Goal: Find specific page/section: Find specific page/section

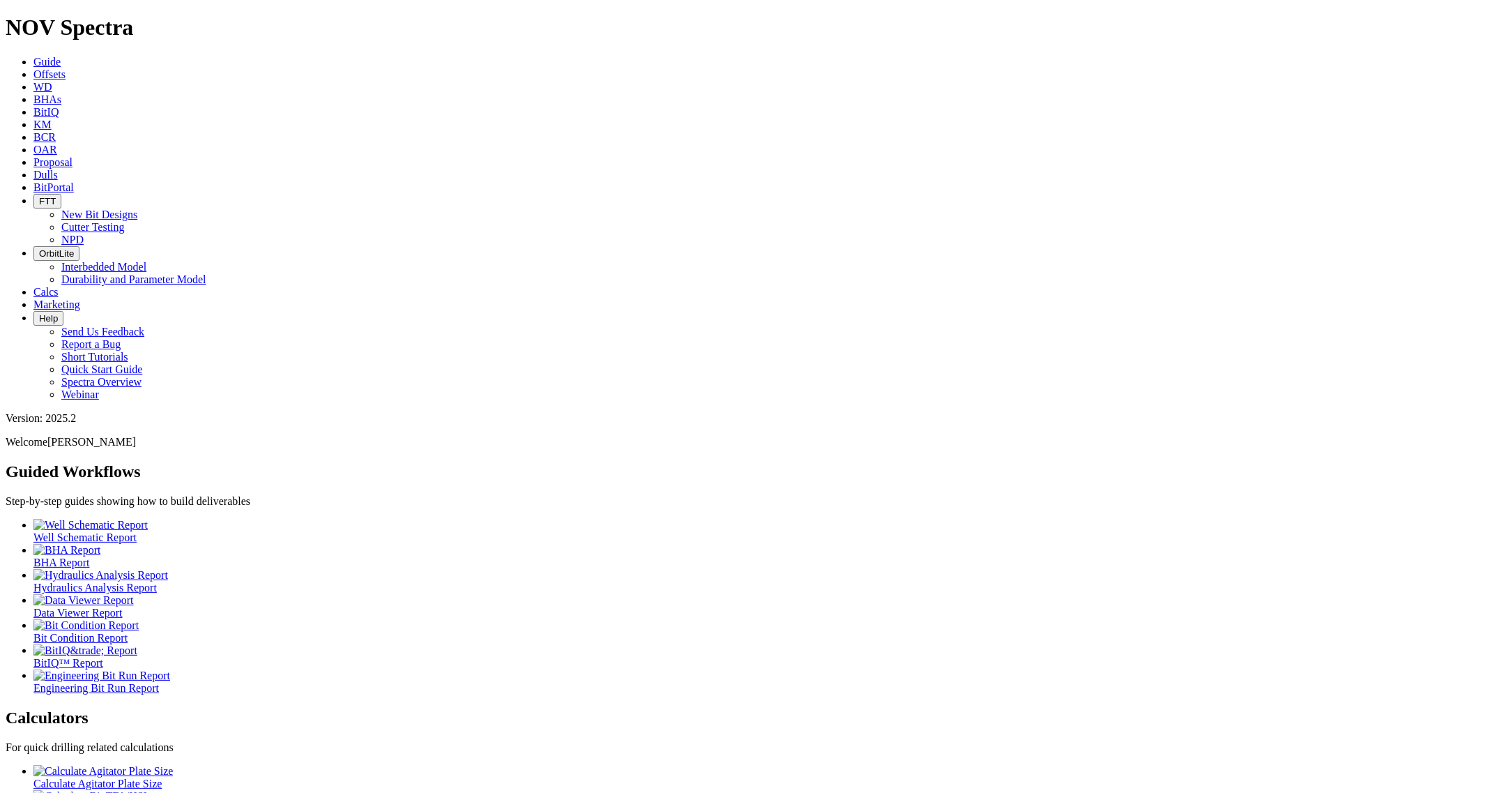
click at [56, 196] on span "FTT" at bounding box center [47, 201] width 17 height 10
click at [125, 221] on link "Cutter Testing" at bounding box center [93, 227] width 63 height 12
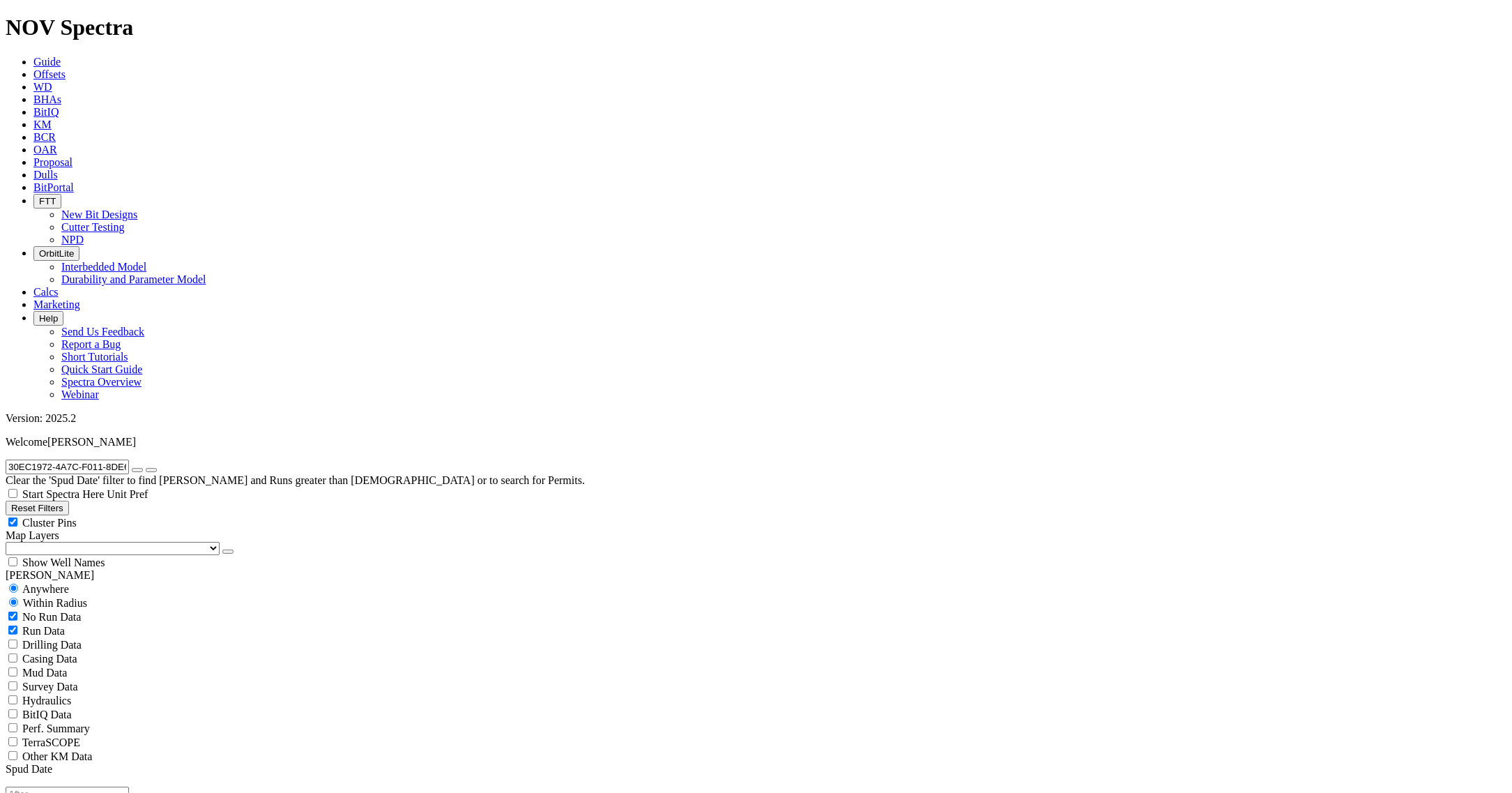
radio input "false"
radio input "true"
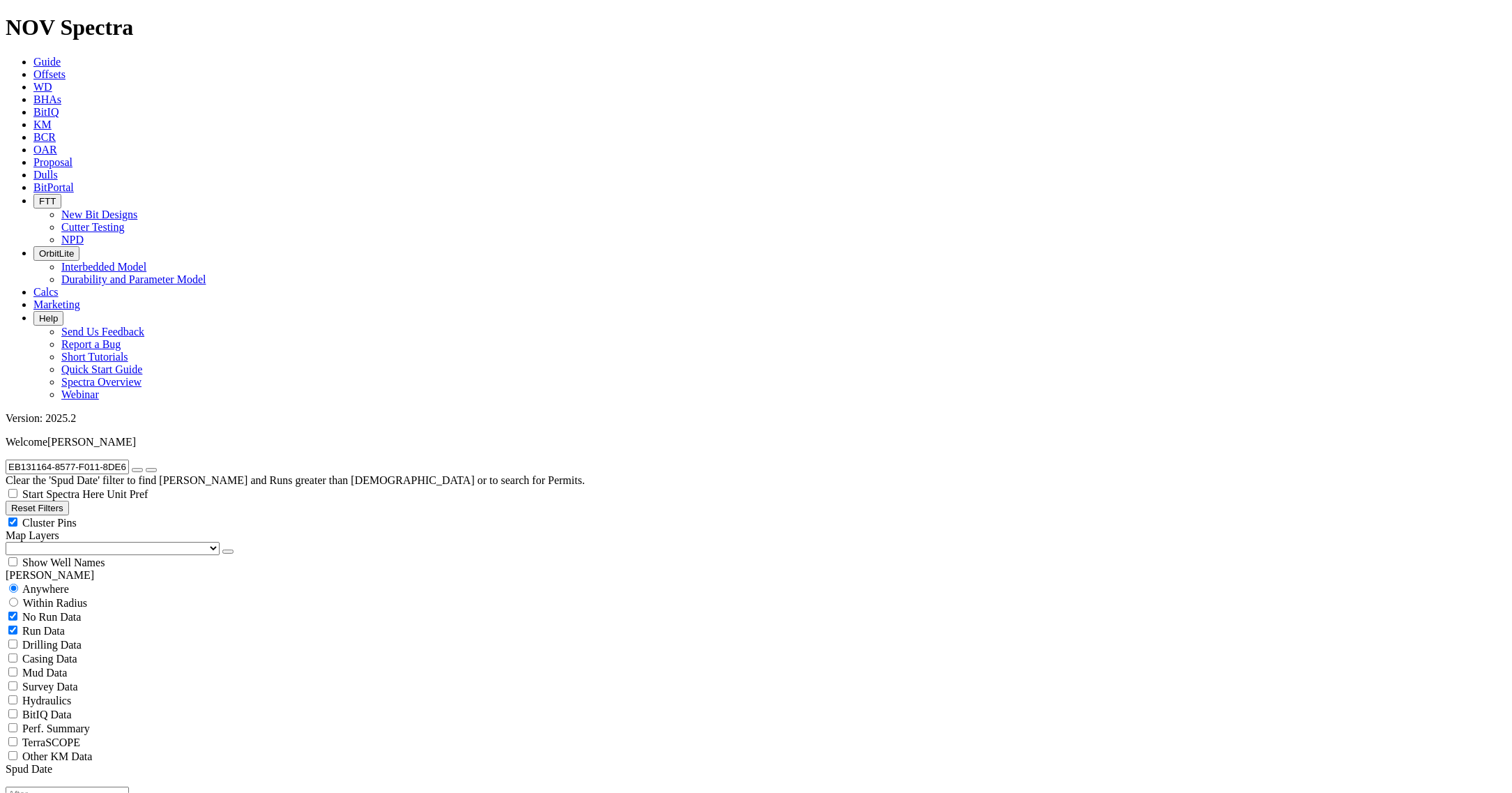
drag, startPoint x: 1325, startPoint y: 416, endPoint x: 1375, endPoint y: 419, distance: 50.1
copy span "E1510-A1"
click at [111, 460] on input "EB131164-8577-F011-8DE6-005056B66E62" at bounding box center [67, 467] width 123 height 15
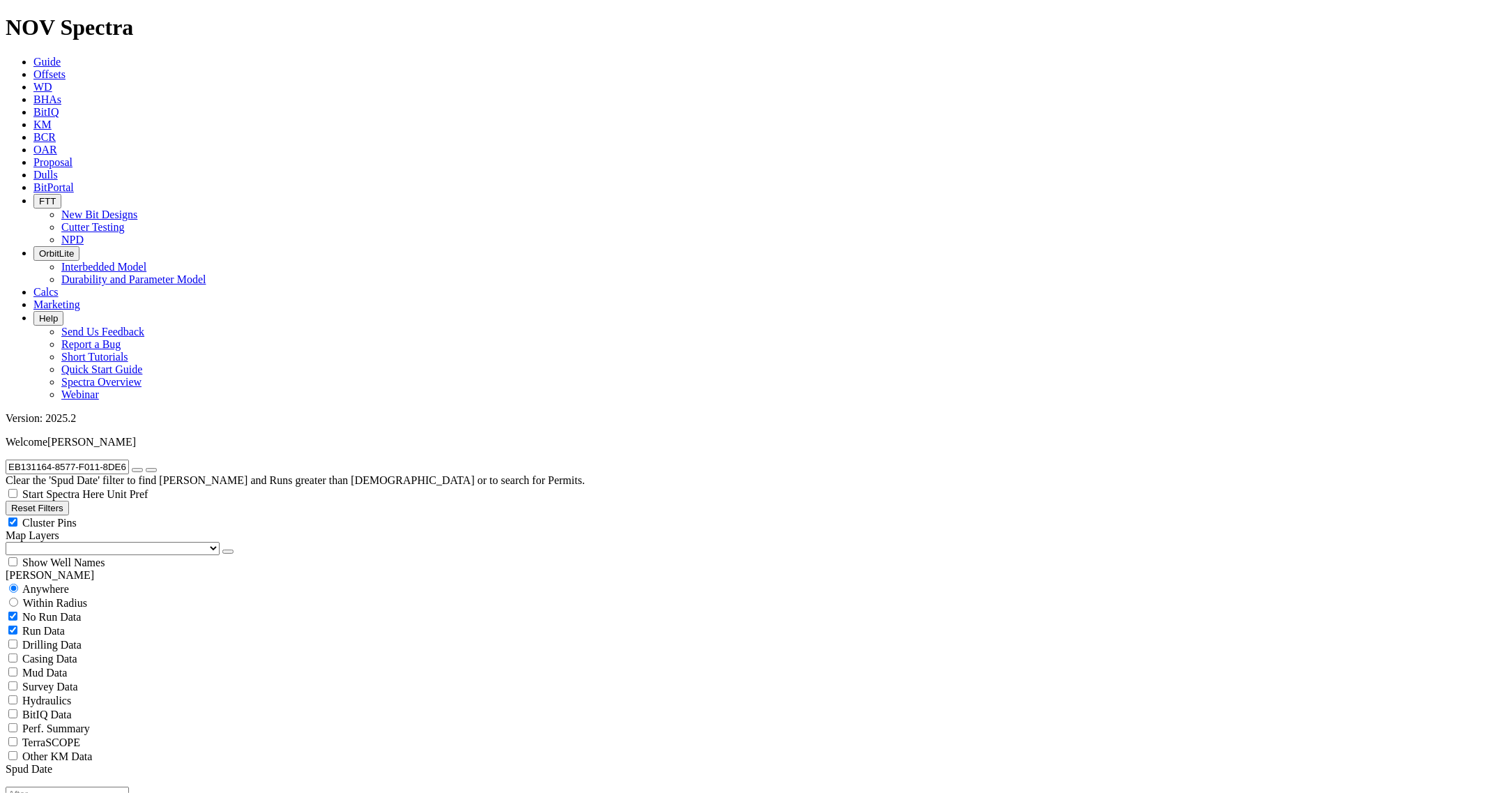
click at [71, 460] on input "EB131164-8577-F011-8DE6-005056B66E62" at bounding box center [67, 467] width 123 height 15
paste input "1510-A1"
type input "E1510-A1"
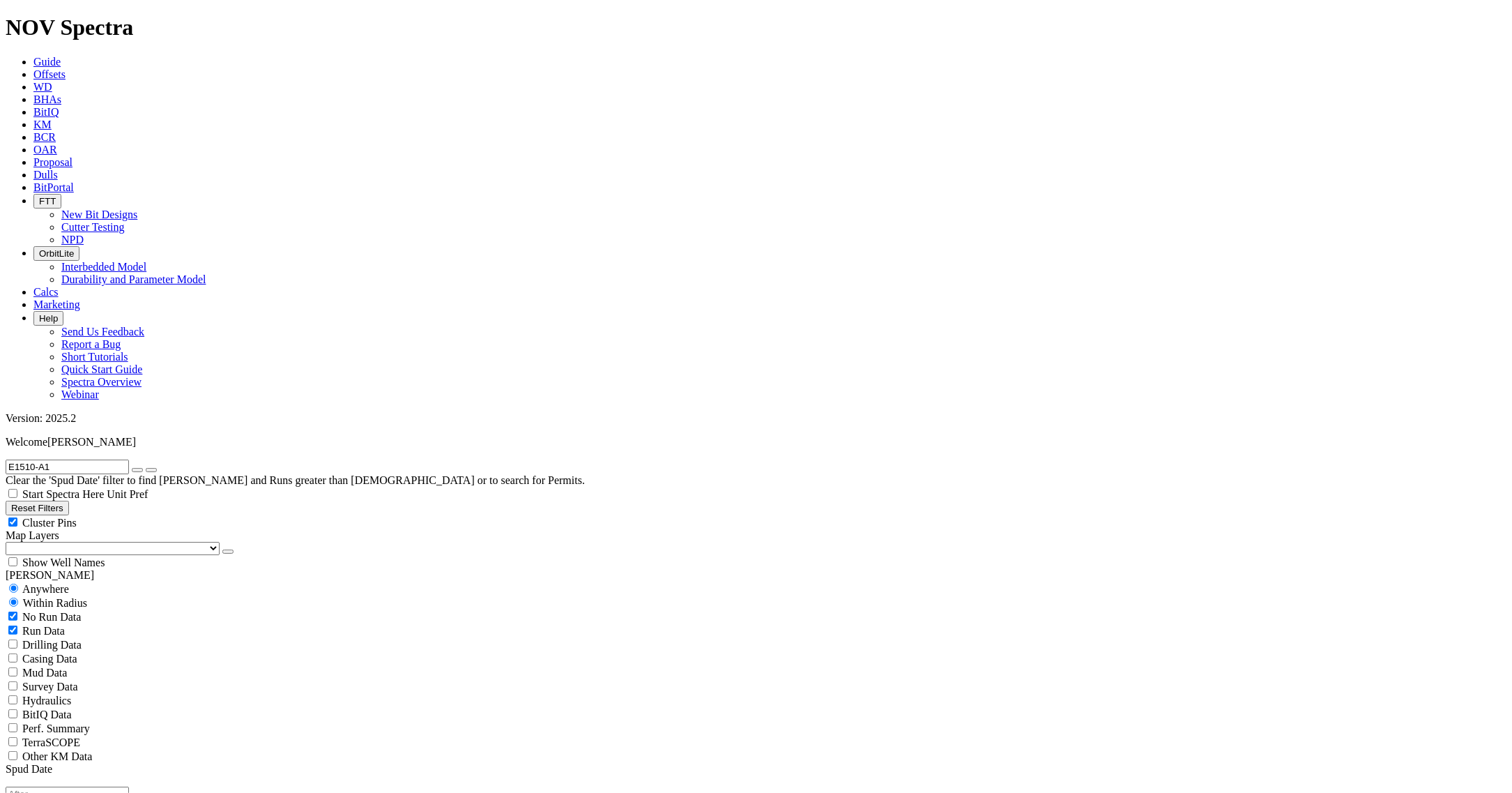
radio input "false"
radio input "true"
type input "E1510-A1"
click at [18, 584] on input "radio" at bounding box center [13, 588] width 9 height 9
radio input "true"
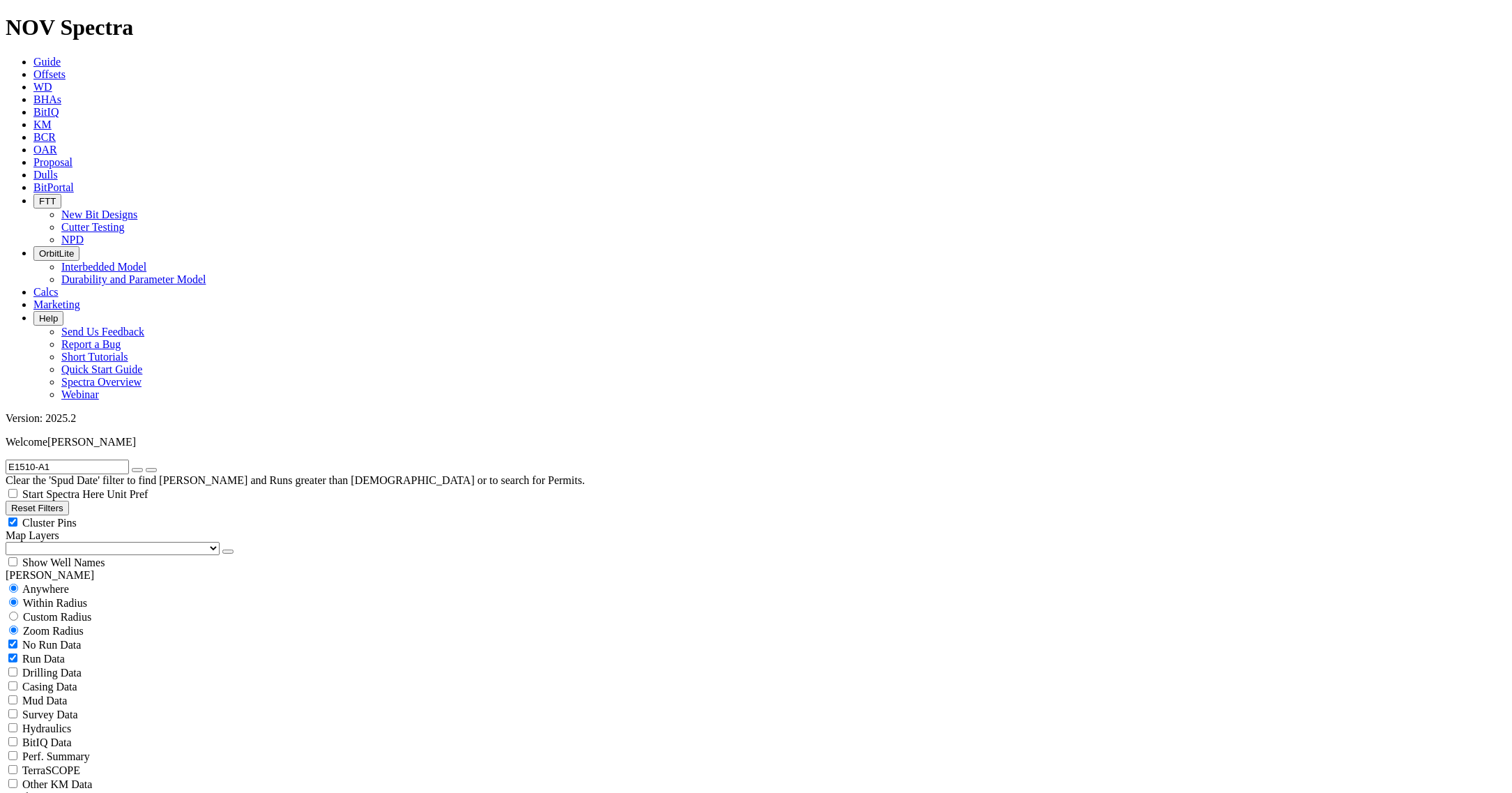
radio input "false"
radio input "true"
